Goal: Information Seeking & Learning: Understand process/instructions

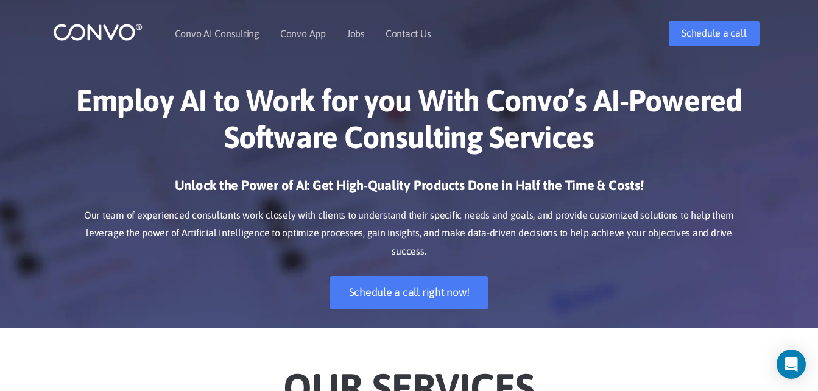
click at [367, 157] on h1 "Employ AI to Work for you With Convo’s AI-Powered Software Consulting Services" at bounding box center [409, 123] width 676 height 82
click at [371, 158] on h1 "Employ AI to Work for you With Convo’s AI-Powered Software Consulting Services" at bounding box center [409, 123] width 676 height 82
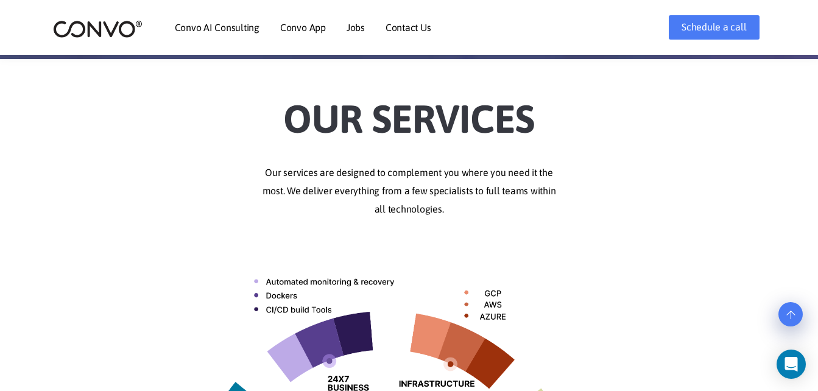
scroll to position [269, 0]
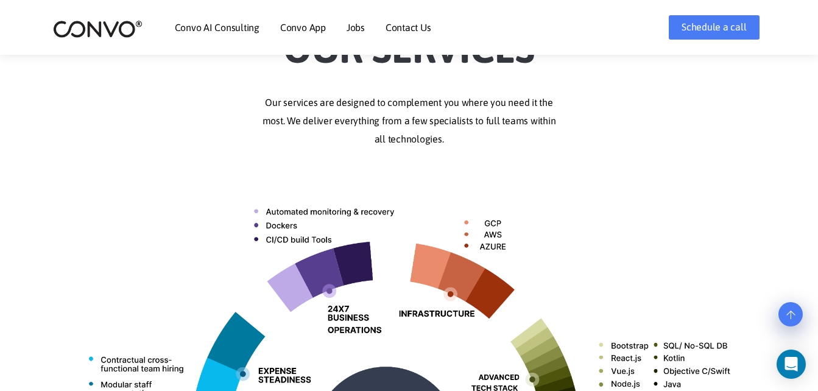
scroll to position [339, 0]
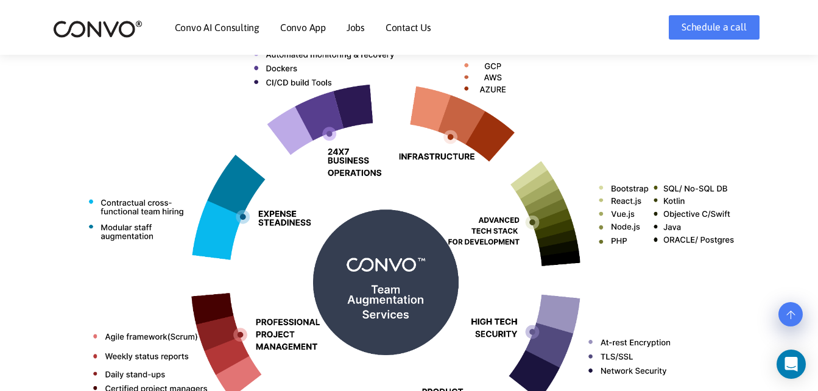
scroll to position [496, 0]
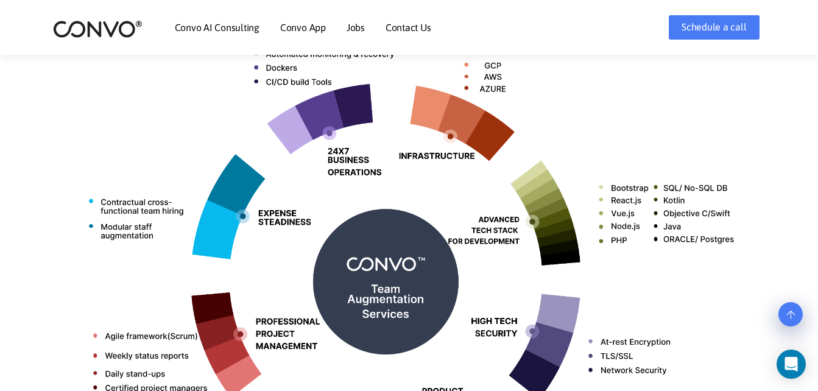
click at [363, 181] on img at bounding box center [409, 277] width 676 height 536
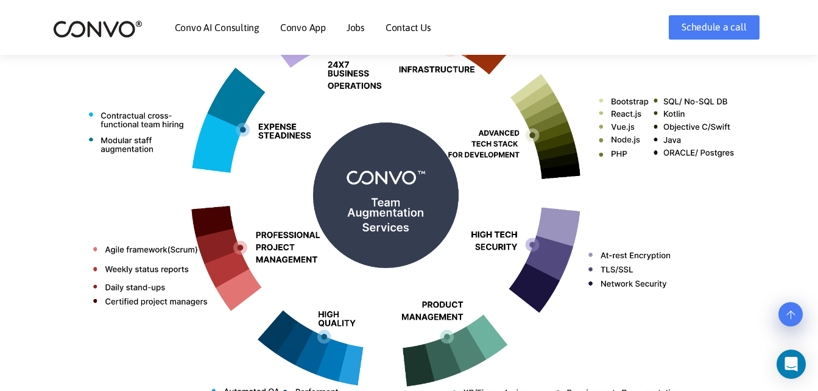
scroll to position [607, 0]
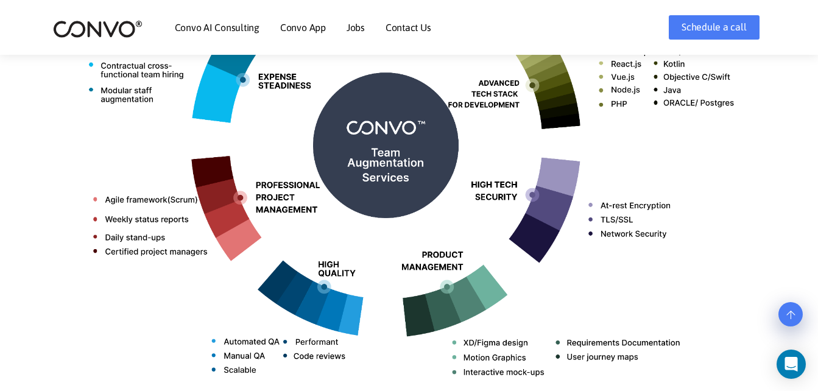
click at [365, 180] on img at bounding box center [409, 141] width 676 height 536
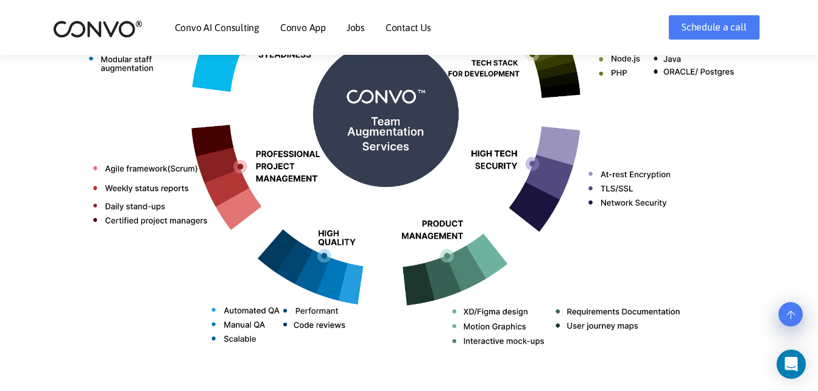
scroll to position [694, 0]
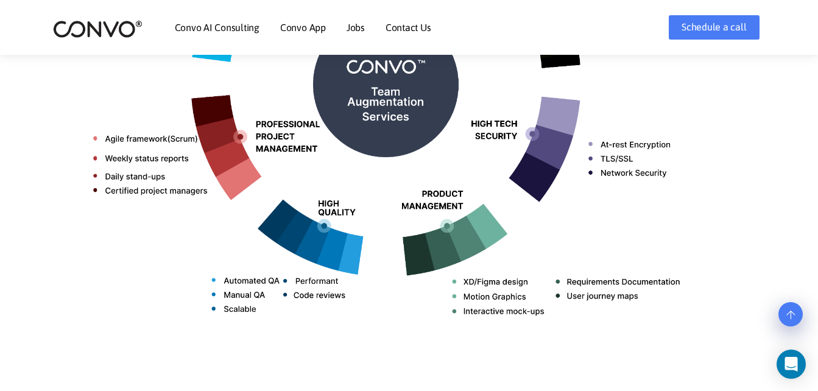
click at [415, 136] on img at bounding box center [409, 80] width 676 height 536
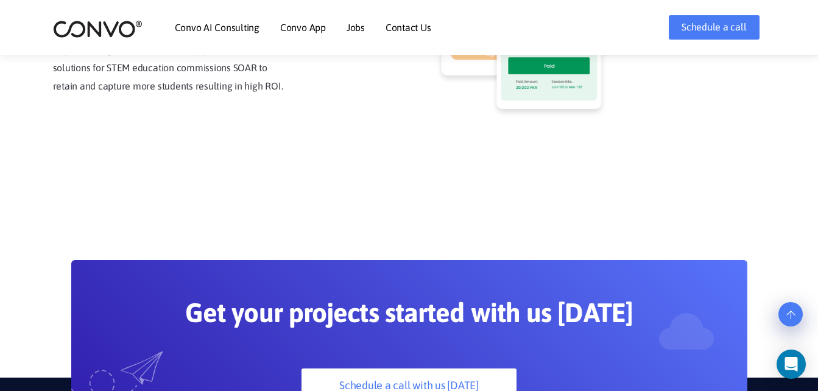
scroll to position [3320, 0]
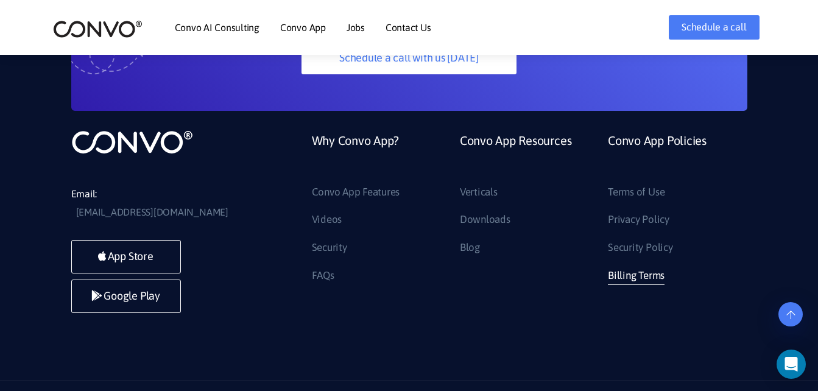
click at [622, 266] on link "Billing Terms" at bounding box center [636, 275] width 57 height 19
